Goal: Information Seeking & Learning: Learn about a topic

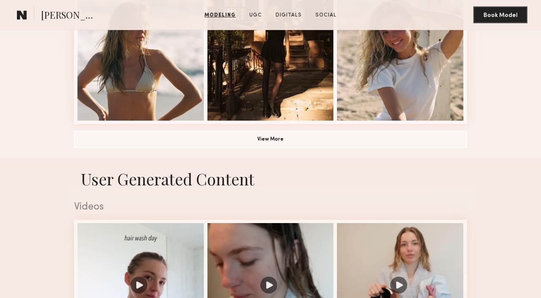
scroll to position [630, 0]
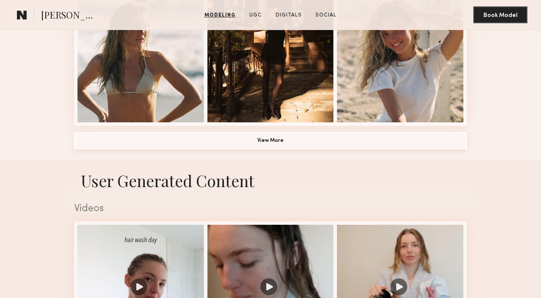
click at [181, 139] on button "View More" at bounding box center [270, 140] width 393 height 17
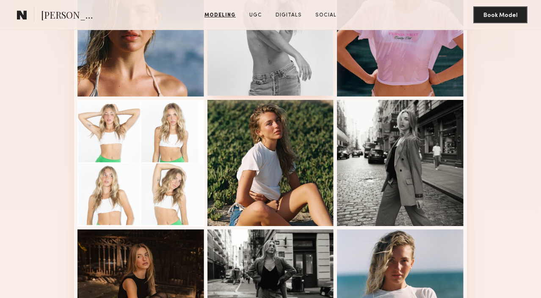
scroll to position [267, 0]
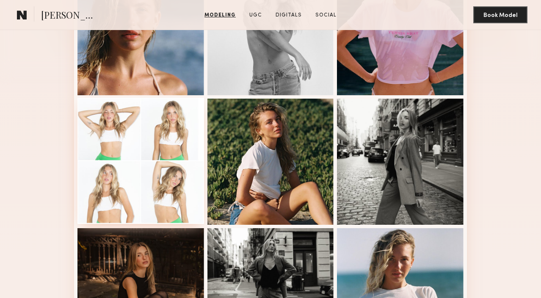
click at [146, 167] on div at bounding box center [141, 161] width 127 height 127
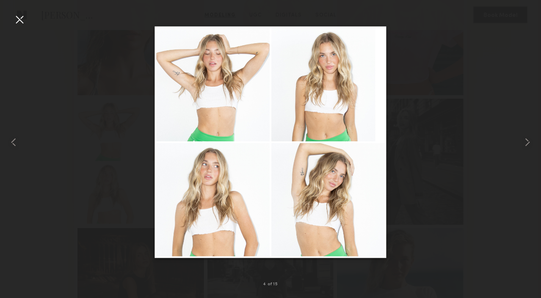
click at [21, 17] on div at bounding box center [20, 20] width 14 height 14
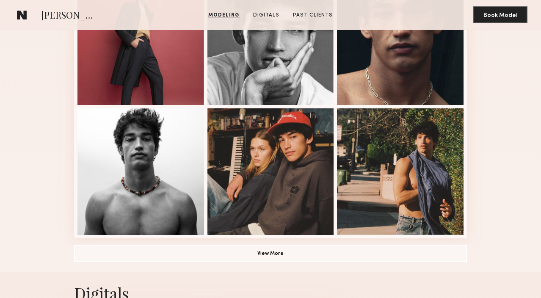
scroll to position [565, 0]
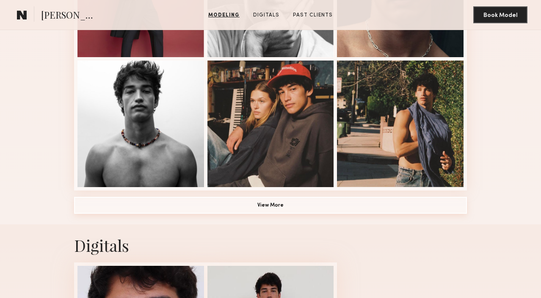
click at [280, 207] on button "View More" at bounding box center [270, 205] width 393 height 17
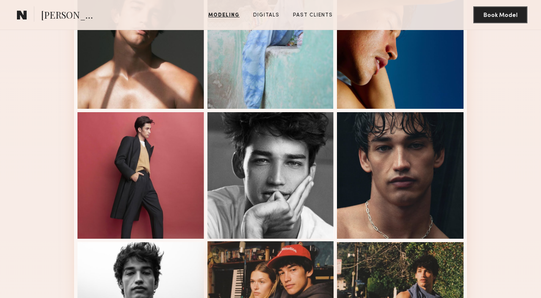
scroll to position [273, 0]
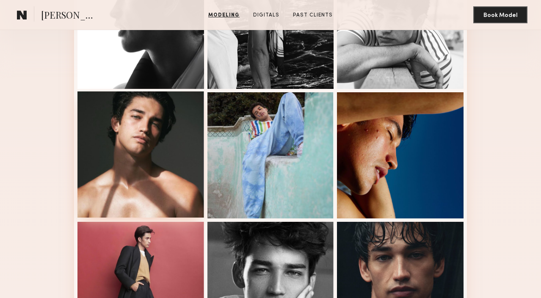
click at [158, 111] on div at bounding box center [141, 155] width 127 height 127
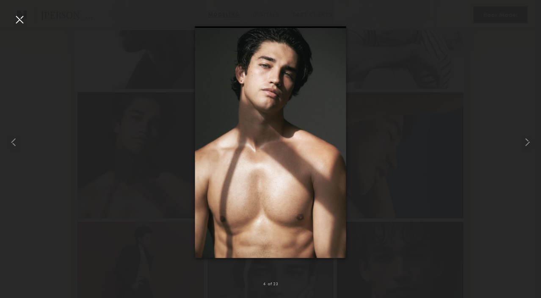
click at [21, 22] on div at bounding box center [20, 20] width 14 height 14
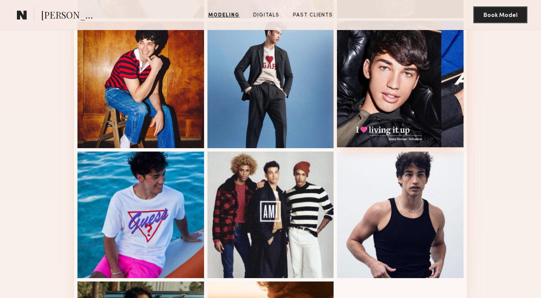
scroll to position [867, 0]
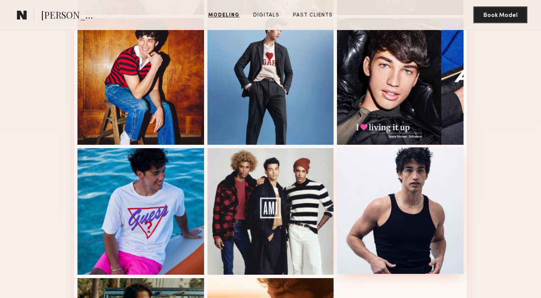
click at [399, 211] on div at bounding box center [400, 210] width 127 height 127
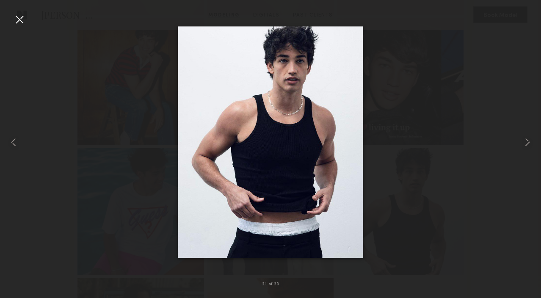
click at [16, 21] on div at bounding box center [20, 20] width 14 height 14
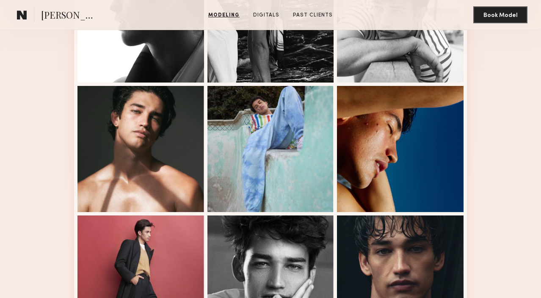
scroll to position [283, 0]
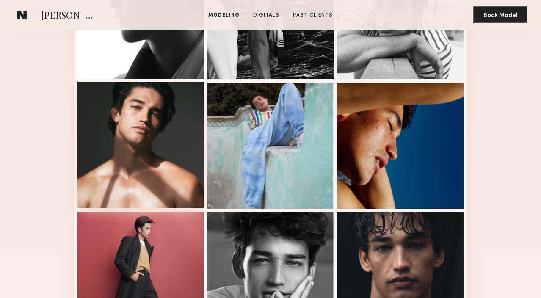
click at [144, 135] on div at bounding box center [141, 145] width 127 height 127
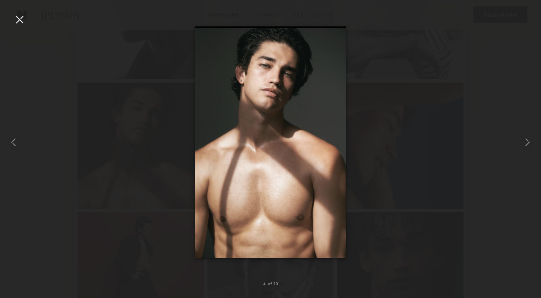
click at [20, 19] on div at bounding box center [20, 20] width 14 height 14
